Goal: Task Accomplishment & Management: Manage account settings

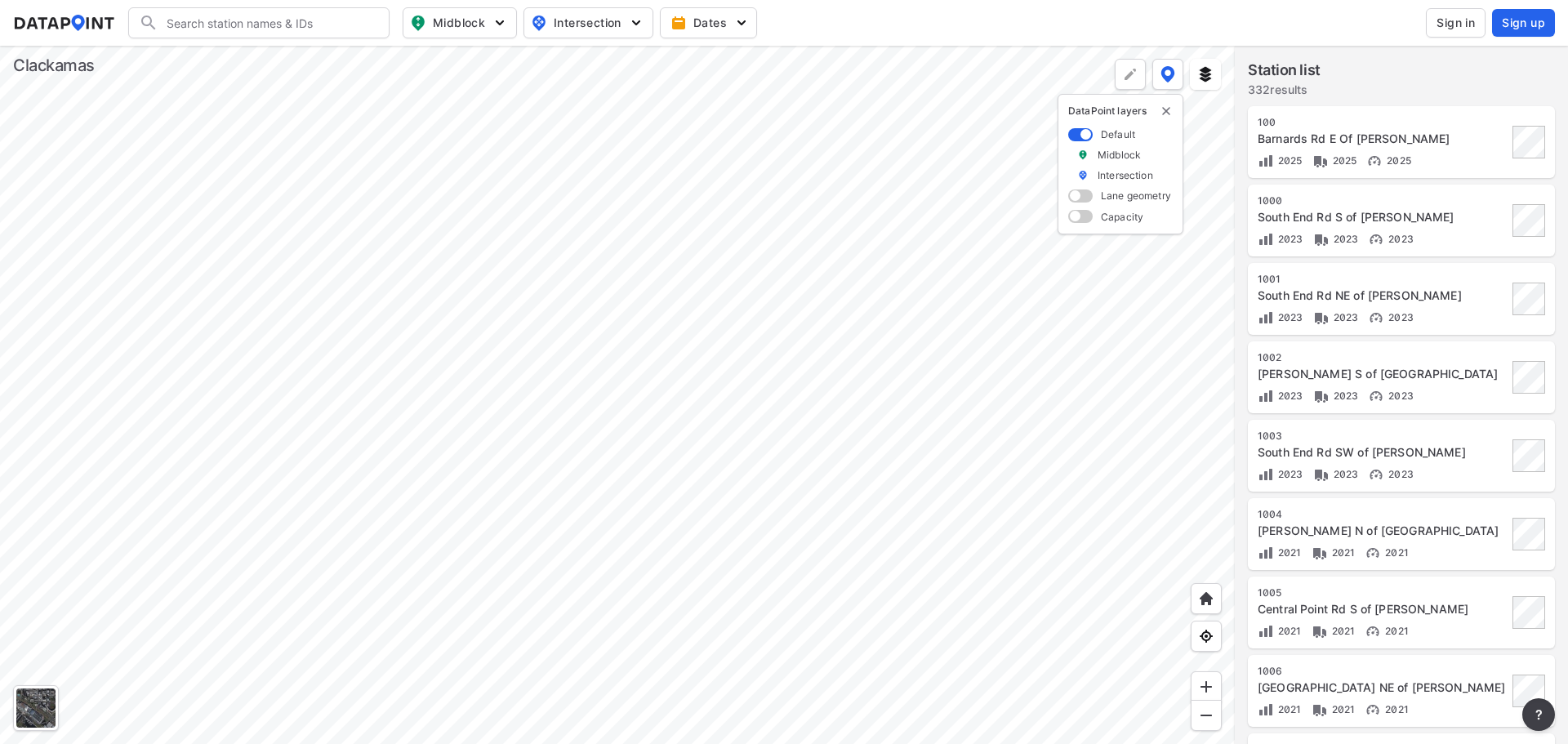
click at [1460, 21] on span "Sign in" at bounding box center [1456, 23] width 39 height 16
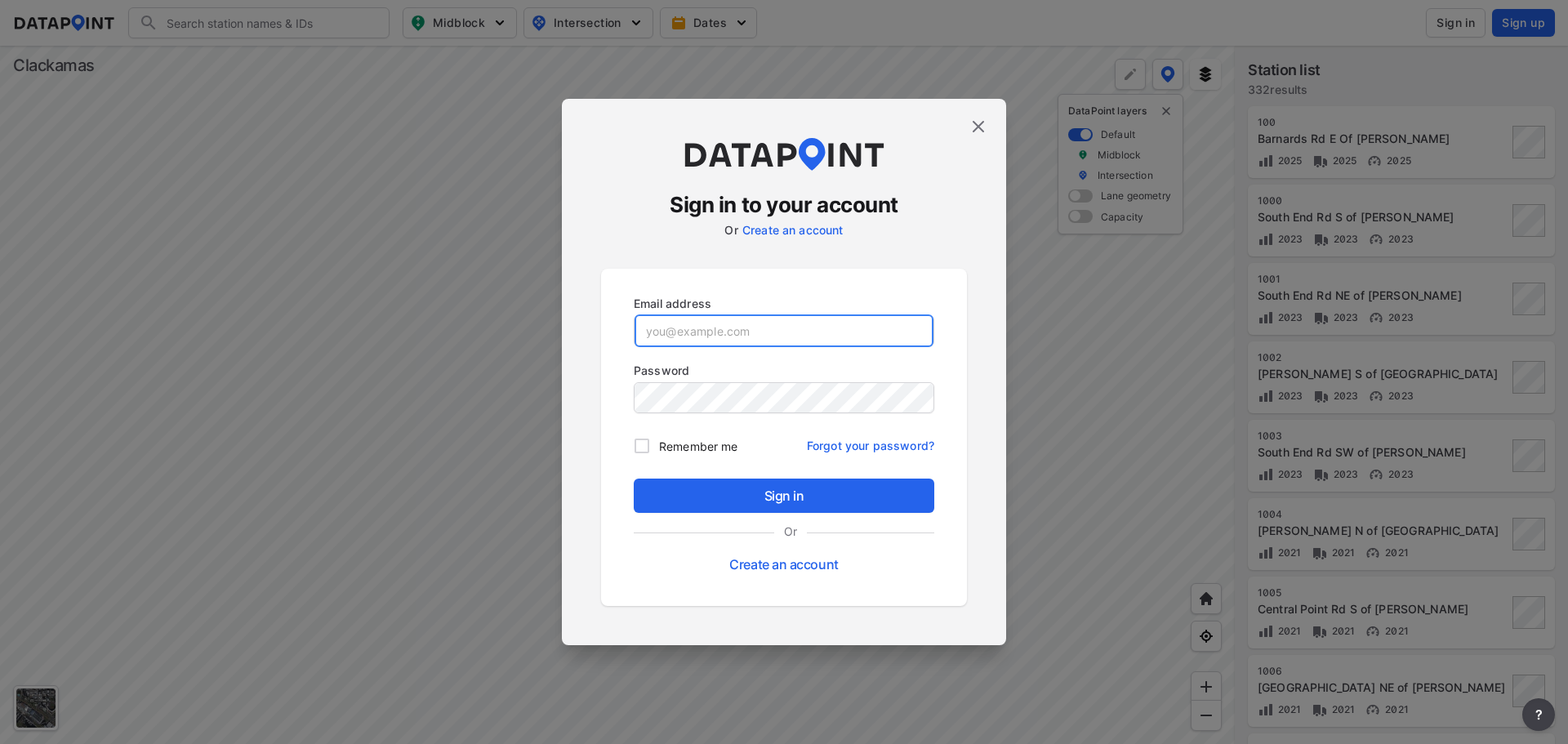
type input "[EMAIL_ADDRESS][DOMAIN_NAME]"
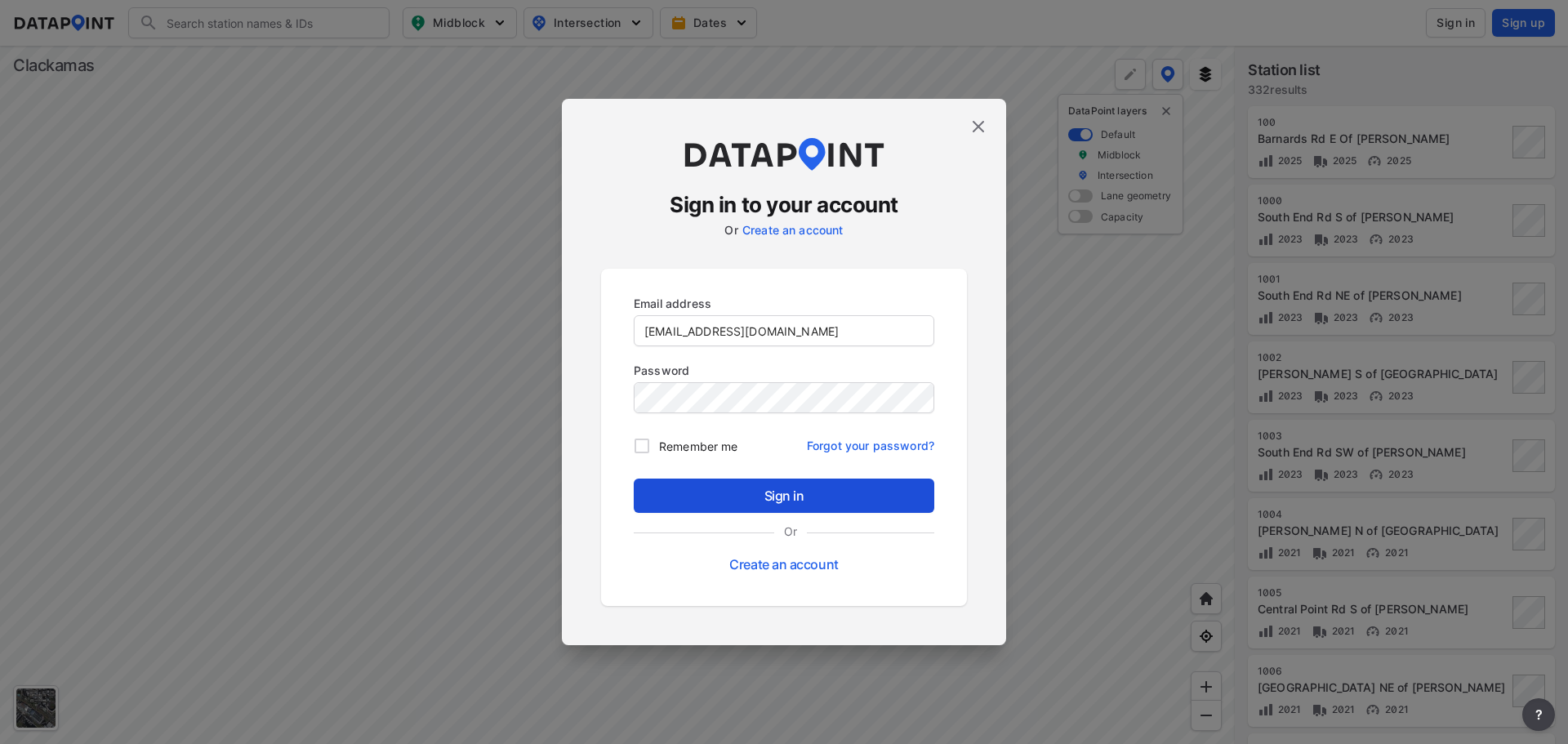
click at [771, 498] on span "Sign in" at bounding box center [784, 496] width 274 height 20
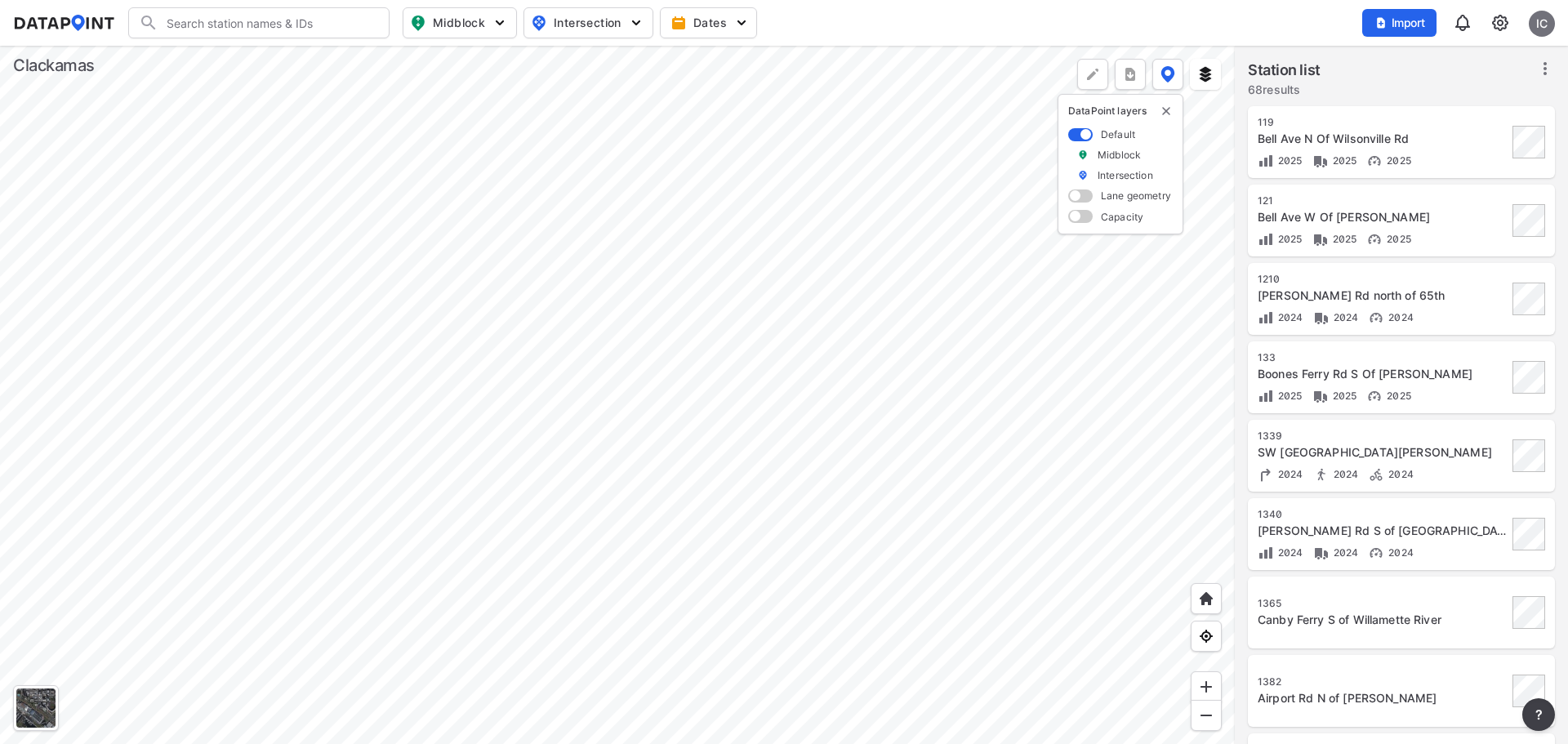
click at [428, 303] on div at bounding box center [617, 395] width 1235 height 698
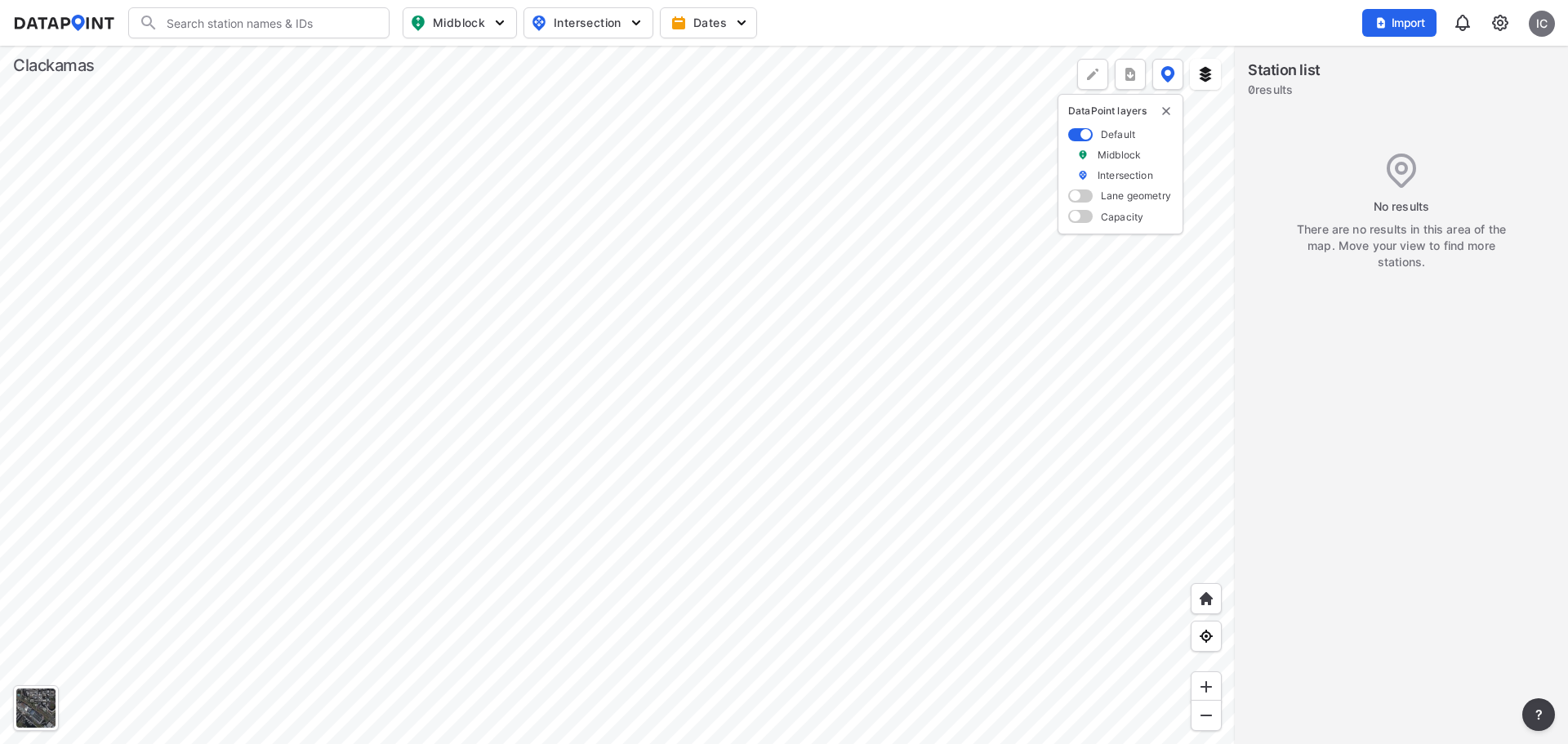
click at [436, 327] on div at bounding box center [617, 395] width 1235 height 698
click at [625, 138] on div at bounding box center [617, 395] width 1235 height 698
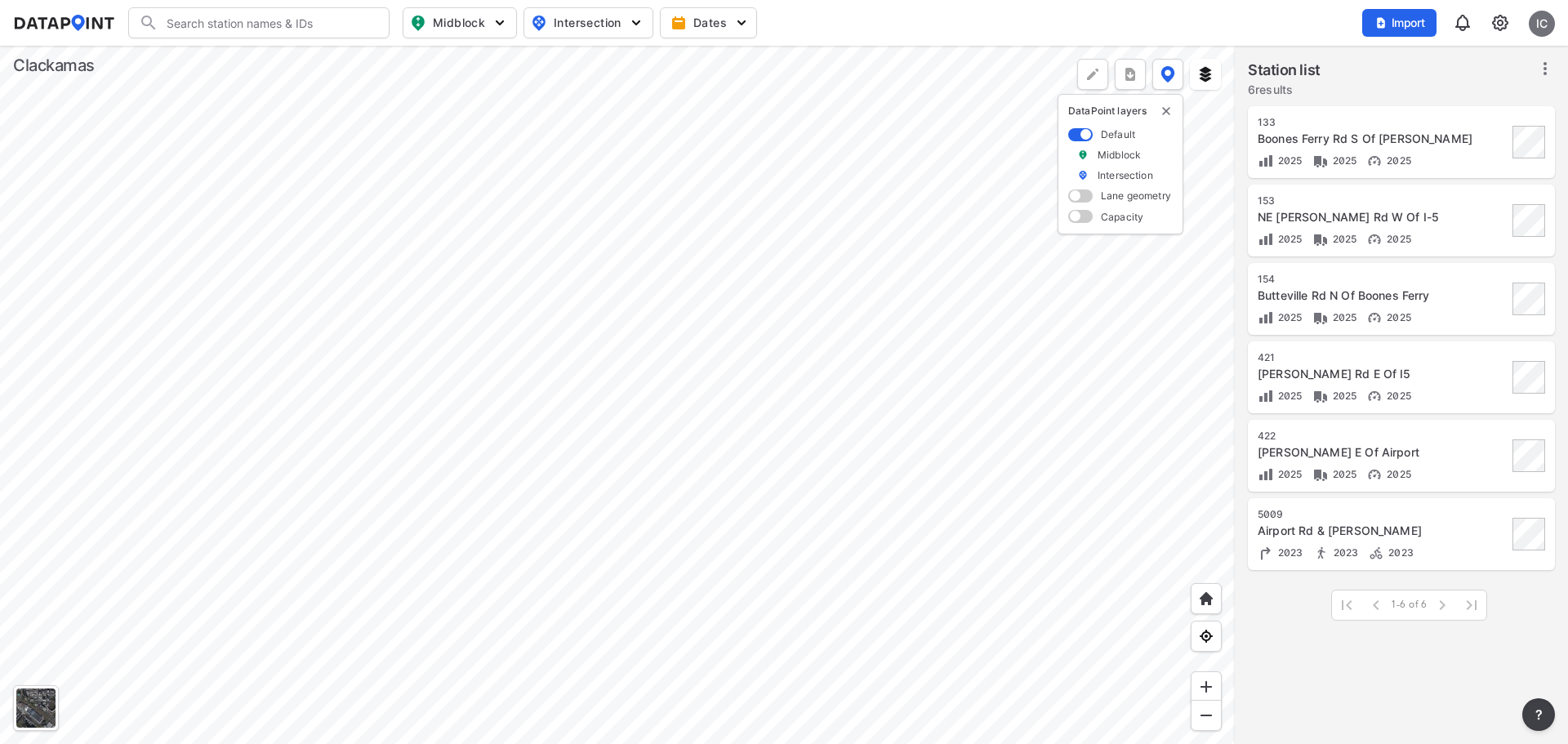
click at [372, 400] on div at bounding box center [617, 395] width 1235 height 698
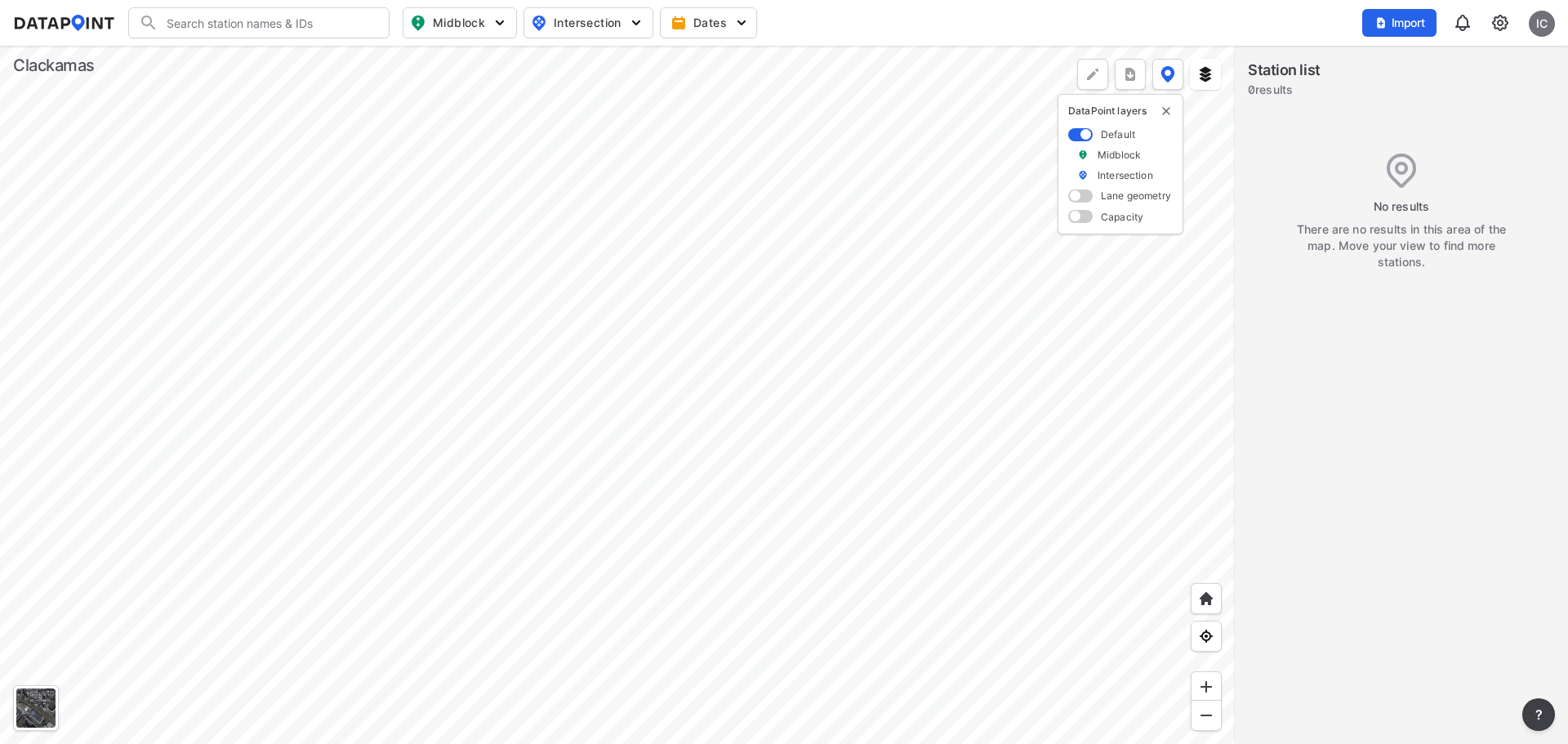
click at [378, 450] on div at bounding box center [617, 395] width 1235 height 698
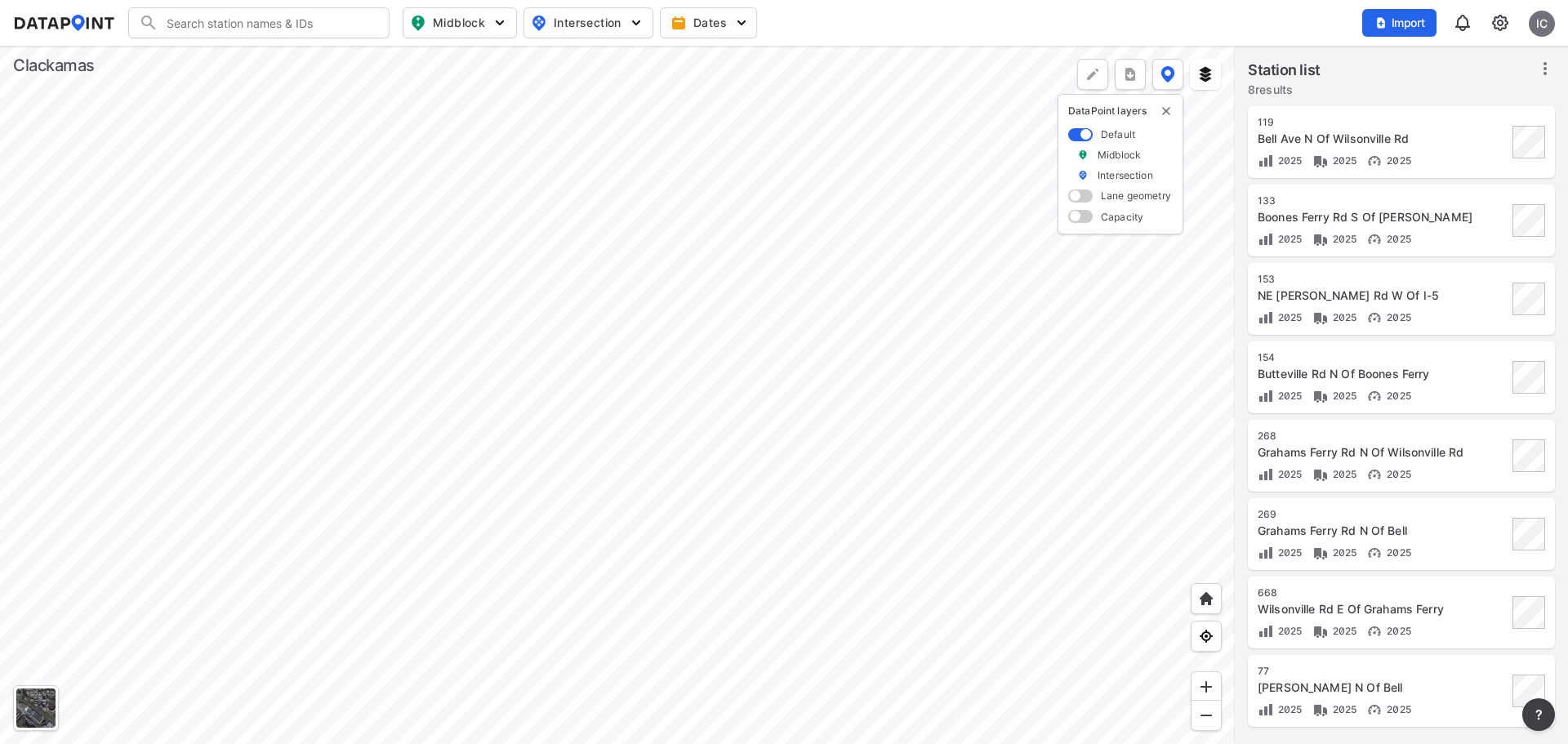
click at [41, 693] on div at bounding box center [617, 395] width 1235 height 698
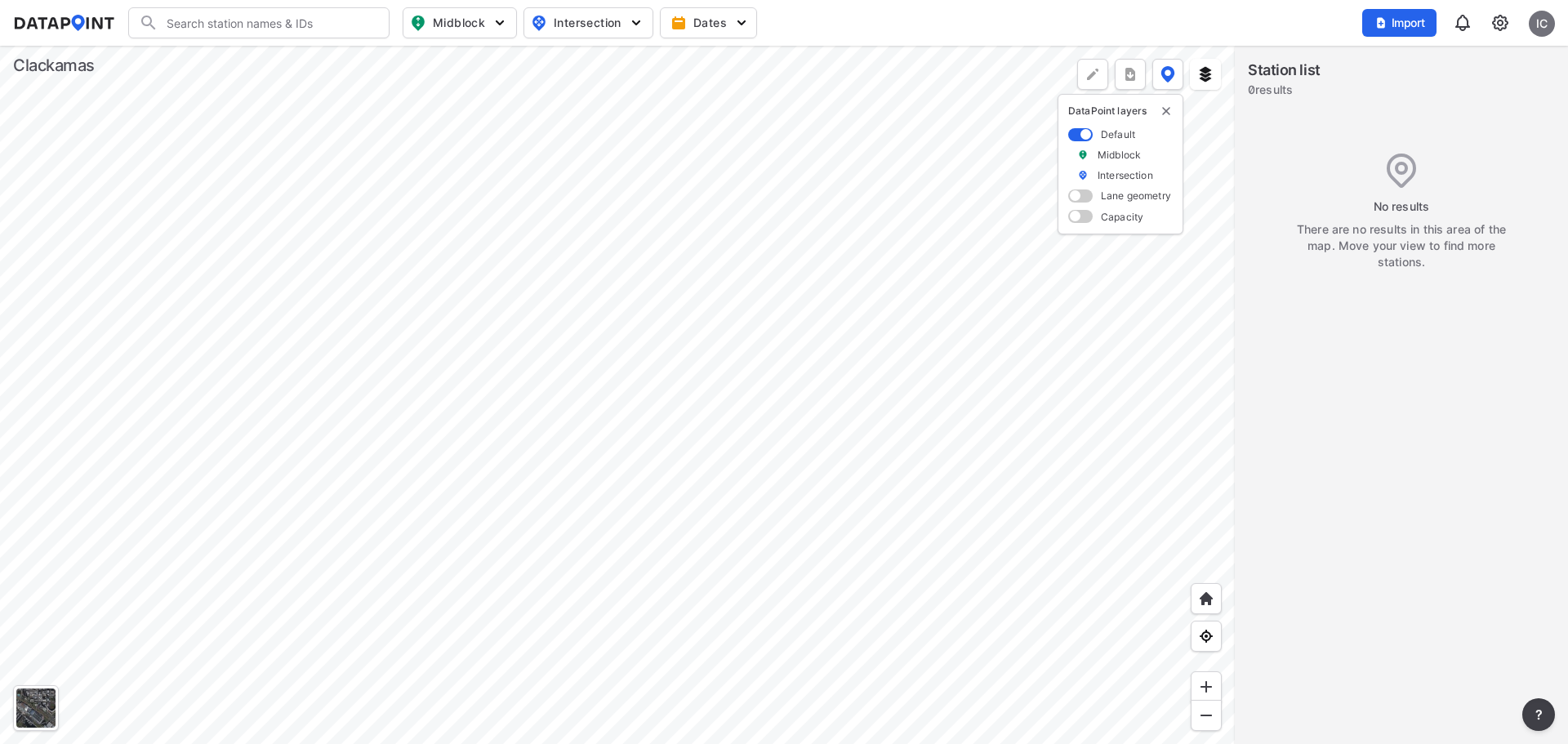
click at [289, 333] on div at bounding box center [617, 395] width 1235 height 698
click at [747, 345] on div at bounding box center [617, 395] width 1235 height 698
click at [92, 367] on div at bounding box center [617, 395] width 1235 height 698
click at [284, 377] on div at bounding box center [617, 395] width 1235 height 698
click at [595, 465] on div at bounding box center [617, 395] width 1235 height 698
